Goal: Task Accomplishment & Management: Manage account settings

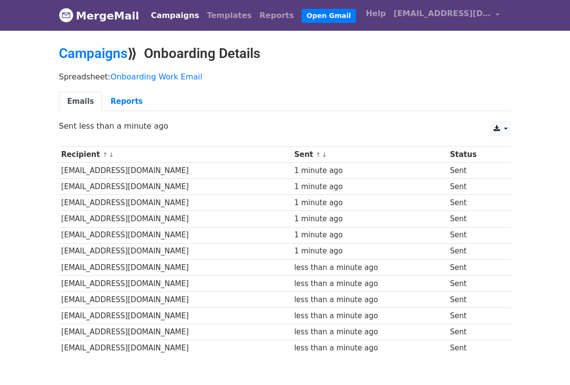
click at [96, 15] on link "MergeMail" at bounding box center [99, 15] width 80 height 20
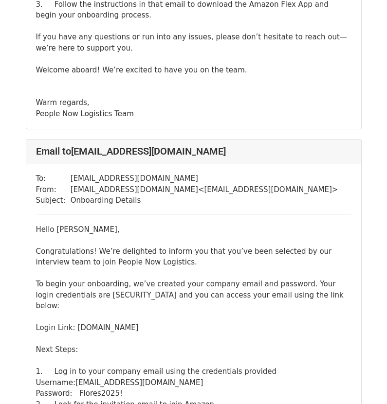
scroll to position [1314, 0]
